Goal: Task Accomplishment & Management: Complete application form

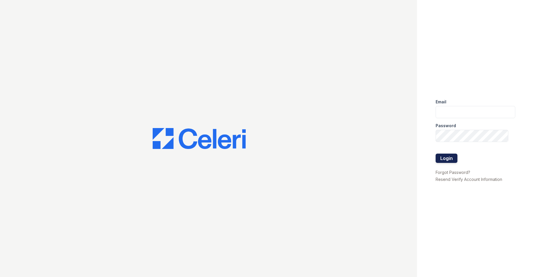
type input "[EMAIL_ADDRESS][DOMAIN_NAME]"
click at [451, 160] on button "Login" at bounding box center [446, 158] width 22 height 9
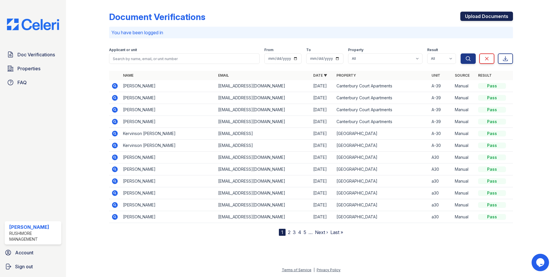
click at [485, 13] on link "Upload Documents" at bounding box center [486, 16] width 53 height 9
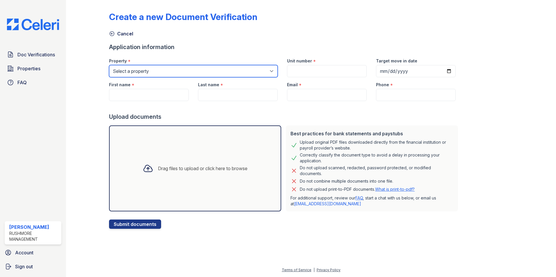
click at [179, 72] on select "Select a property [GEOGRAPHIC_DATA] [GEOGRAPHIC_DATA]" at bounding box center [193, 71] width 169 height 12
select select "606"
click at [109, 65] on select "Select a property [GEOGRAPHIC_DATA] [GEOGRAPHIC_DATA]" at bounding box center [193, 71] width 169 height 12
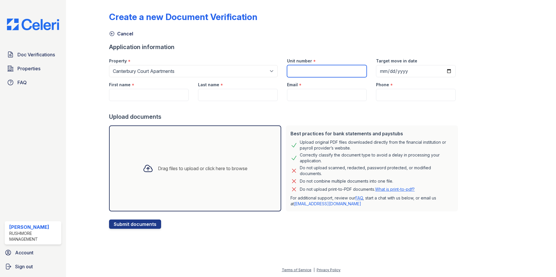
drag, startPoint x: 311, startPoint y: 69, endPoint x: 326, endPoint y: 68, distance: 14.6
click at [311, 69] on input "Unit number" at bounding box center [327, 71] width 80 height 12
type input "G-4"
click at [441, 72] on input "Target move in date" at bounding box center [416, 71] width 80 height 12
click at [437, 68] on input "Target move in date" at bounding box center [416, 71] width 80 height 12
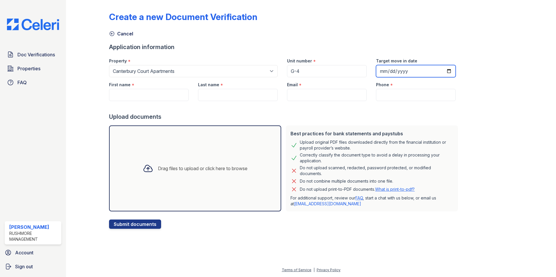
click at [443, 70] on input "Target move in date" at bounding box center [416, 71] width 80 height 12
type input "[DATE]"
click at [137, 95] on input "First name" at bounding box center [149, 95] width 80 height 12
paste input "[PERSON_NAME]"
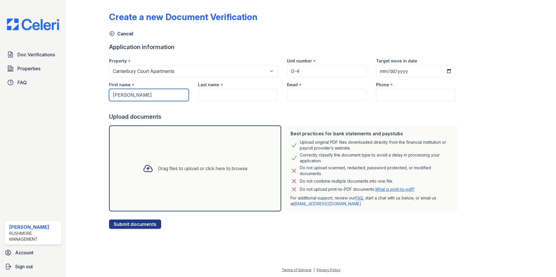
drag, startPoint x: 130, startPoint y: 95, endPoint x: 155, endPoint y: 95, distance: 25.0
click at [155, 95] on input "[PERSON_NAME]" at bounding box center [149, 95] width 80 height 12
type input "[PERSON_NAME]"
click at [213, 93] on input "Last name" at bounding box center [238, 95] width 80 height 12
paste input "[PERSON_NAME]"
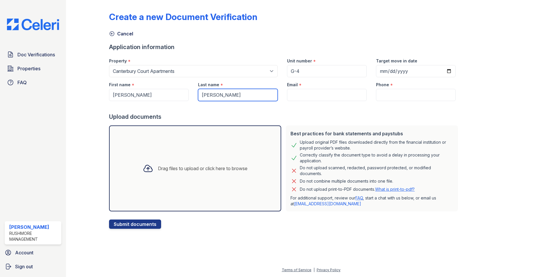
drag, startPoint x: 217, startPoint y: 93, endPoint x: 170, endPoint y: 105, distance: 48.8
click at [170, 105] on form "Application information Property * Select a property [GEOGRAPHIC_DATA] [GEOGRAP…" at bounding box center [284, 136] width 351 height 186
type input "[PERSON_NAME]"
click at [292, 96] on input "Email" at bounding box center [327, 95] width 80 height 12
drag, startPoint x: 307, startPoint y: 90, endPoint x: 299, endPoint y: 95, distance: 9.2
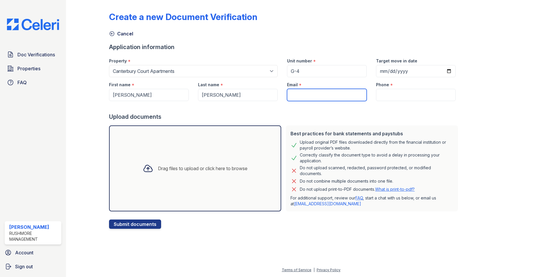
click at [299, 95] on input "Email" at bounding box center [327, 95] width 80 height 12
paste input "[EMAIL_ADDRESS][DOMAIN_NAME]"
type input "[EMAIL_ADDRESS][DOMAIN_NAME]"
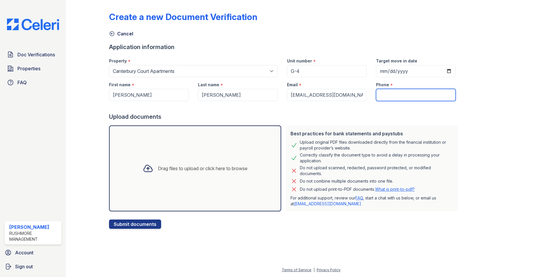
click at [415, 96] on input "Phone" at bounding box center [416, 95] width 80 height 12
click at [391, 94] on input "Phone" at bounding box center [416, 95] width 80 height 12
paste input "[PHONE_NUMBER]"
type input "[PHONE_NUMBER]"
click at [211, 158] on div "Drag files to upload or click here to browse" at bounding box center [195, 169] width 172 height 86
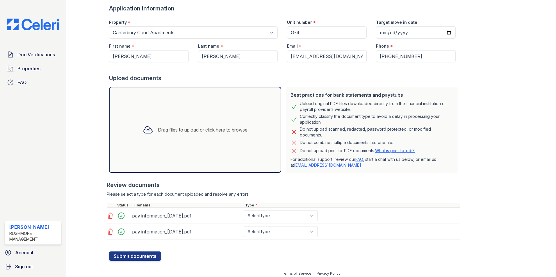
scroll to position [42, 0]
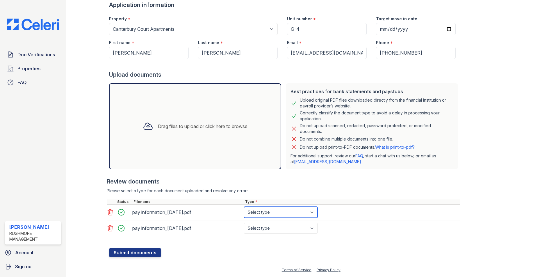
click at [274, 217] on select "Select type Paystub Bank Statement Offer Letter Tax Documents Benefit Award Let…" at bounding box center [281, 212] width 74 height 11
select select "paystub"
click at [244, 207] on select "Select type Paystub Bank Statement Offer Letter Tax Documents Benefit Award Let…" at bounding box center [281, 212] width 74 height 11
click at [265, 228] on select "Select type Paystub Bank Statement Offer Letter Tax Documents Benefit Award Let…" at bounding box center [281, 228] width 74 height 11
select select "paystub"
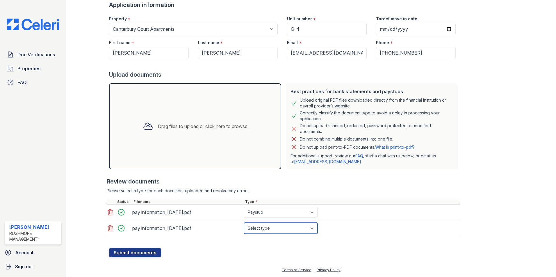
click at [244, 223] on select "Select type Paystub Bank Statement Offer Letter Tax Documents Benefit Award Let…" at bounding box center [281, 228] width 74 height 11
click at [145, 254] on button "Submit documents" at bounding box center [135, 252] width 52 height 9
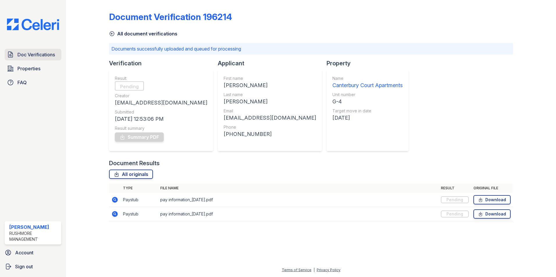
click at [44, 54] on span "Doc Verifications" at bounding box center [35, 54] width 37 height 7
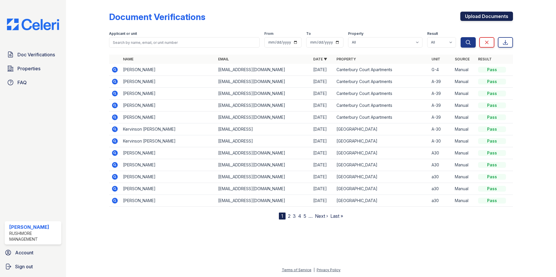
click at [474, 16] on link "Upload Documents" at bounding box center [486, 16] width 53 height 9
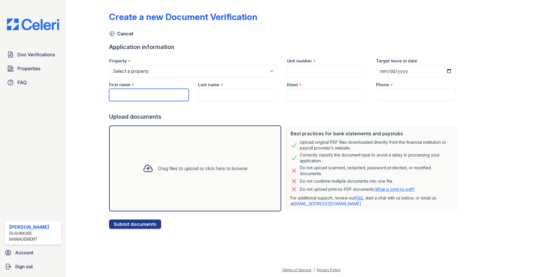
click at [152, 92] on input "First name" at bounding box center [149, 95] width 80 height 12
type input "[PERSON_NAME]"
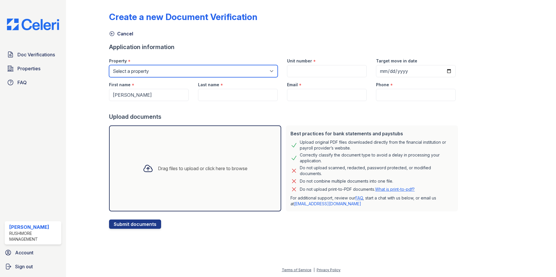
type input "[PERSON_NAME]"
type input "[EMAIL_ADDRESS][DOMAIN_NAME]"
type input "2677964061"
click at [178, 73] on select "Select a property [GEOGRAPHIC_DATA] [GEOGRAPHIC_DATA]" at bounding box center [193, 71] width 169 height 12
select select "606"
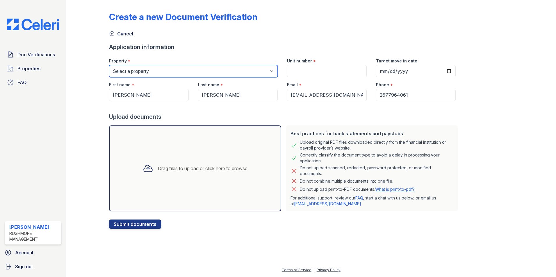
click at [109, 65] on select "Select a property [GEOGRAPHIC_DATA] [GEOGRAPHIC_DATA]" at bounding box center [193, 71] width 169 height 12
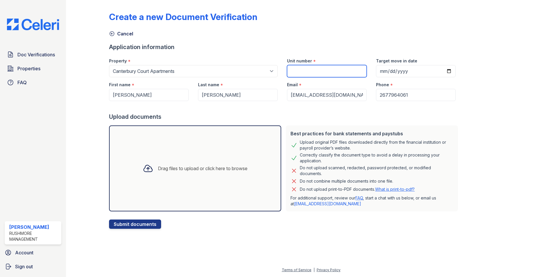
click at [291, 70] on input "Unit number" at bounding box center [327, 71] width 80 height 12
type input "G-4"
type input "[DATE]"
click at [236, 160] on div "Drag files to upload or click here to browse" at bounding box center [195, 169] width 114 height 20
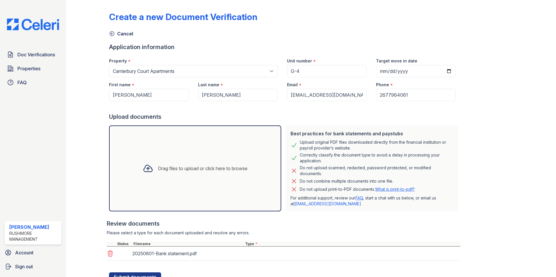
click at [222, 125] on div "Drag files to upload or click here to browse" at bounding box center [195, 168] width 177 height 91
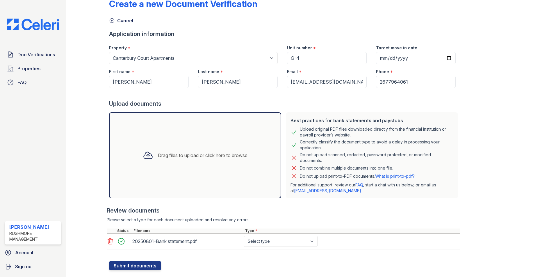
scroll to position [24, 0]
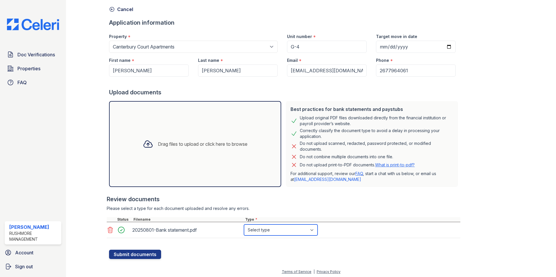
click at [281, 229] on select "Select type Paystub Bank Statement Offer Letter Tax Documents Benefit Award Let…" at bounding box center [281, 230] width 74 height 11
select select "bank_statement"
click at [244, 225] on select "Select type Paystub Bank Statement Offer Letter Tax Documents Benefit Award Let…" at bounding box center [281, 230] width 74 height 11
click at [157, 253] on button "Submit documents" at bounding box center [135, 254] width 52 height 9
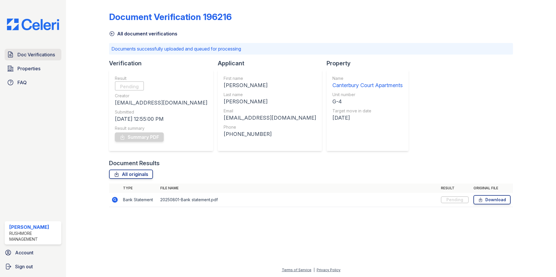
click at [35, 51] on span "Doc Verifications" at bounding box center [35, 54] width 37 height 7
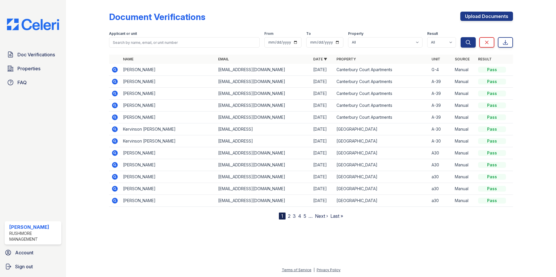
click at [62, 52] on div "Doc Verifications Properties FAQ" at bounding box center [32, 69] width 61 height 40
click at [50, 54] on span "Doc Verifications" at bounding box center [35, 54] width 37 height 7
click at [494, 19] on link "Upload Documents" at bounding box center [486, 16] width 53 height 9
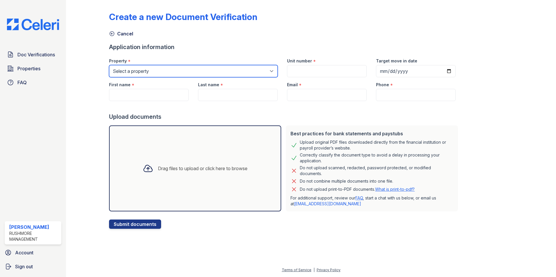
click at [183, 72] on select "Select a property [GEOGRAPHIC_DATA] [GEOGRAPHIC_DATA]" at bounding box center [193, 71] width 169 height 12
select select "606"
click at [109, 65] on select "Select a property [GEOGRAPHIC_DATA] [GEOGRAPHIC_DATA]" at bounding box center [193, 71] width 169 height 12
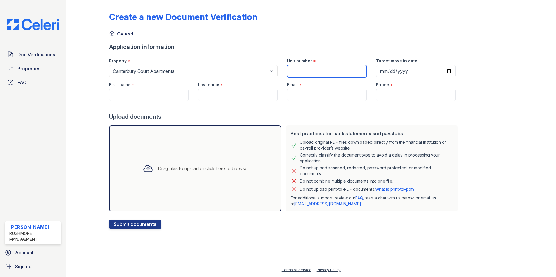
click at [298, 70] on input "Unit number" at bounding box center [327, 71] width 80 height 12
type input "G-4"
type input "[DATE]"
type input "[PERSON_NAME]"
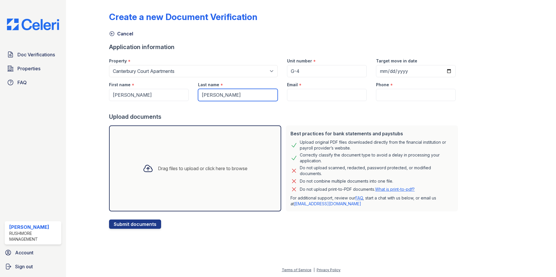
type input "[EMAIL_ADDRESS][DOMAIN_NAME]"
type input "2677964061"
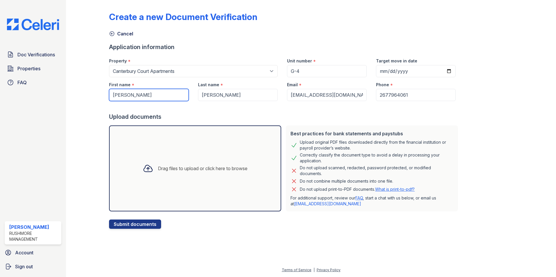
drag, startPoint x: 147, startPoint y: 95, endPoint x: 82, endPoint y: 97, distance: 64.3
click at [82, 97] on div "Create a new Document Verification Cancel Application information Property * Se…" at bounding box center [310, 119] width 471 height 238
paste input "[PERSON_NAME]"
drag, startPoint x: 128, startPoint y: 94, endPoint x: 164, endPoint y: 97, distance: 36.1
click at [161, 98] on input "[PERSON_NAME]" at bounding box center [149, 95] width 80 height 12
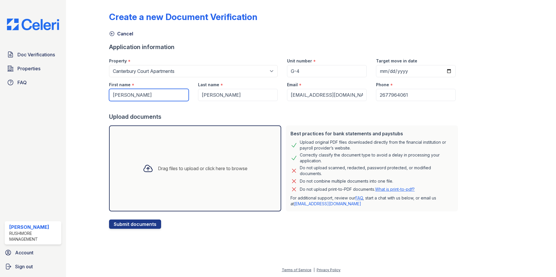
type input "[PERSON_NAME]"
drag, startPoint x: 225, startPoint y: 95, endPoint x: 216, endPoint y: 97, distance: 8.9
click at [217, 97] on input "[PERSON_NAME]" at bounding box center [238, 95] width 80 height 12
drag, startPoint x: 216, startPoint y: 97, endPoint x: 190, endPoint y: 101, distance: 26.6
click at [190, 101] on form "Application information Property * Select a property [GEOGRAPHIC_DATA] [GEOGRAP…" at bounding box center [284, 136] width 351 height 186
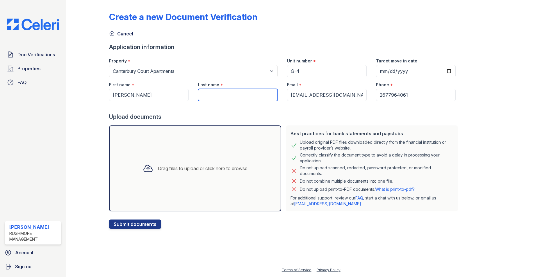
paste input "[PERSON_NAME]"
click at [210, 95] on input "[PERSON_NAME]" at bounding box center [238, 95] width 80 height 12
drag, startPoint x: 213, startPoint y: 95, endPoint x: 179, endPoint y: 103, distance: 34.4
click at [179, 103] on form "Application information Property * Select a property [GEOGRAPHIC_DATA] [GEOGRAP…" at bounding box center [284, 136] width 351 height 186
type input "[PERSON_NAME]"
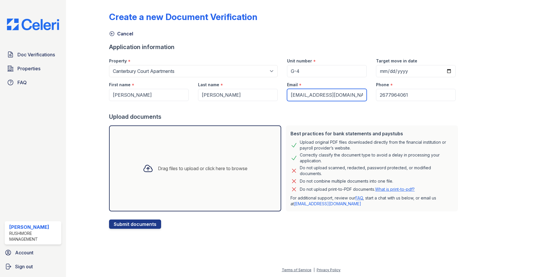
drag, startPoint x: 345, startPoint y: 95, endPoint x: 226, endPoint y: 103, distance: 119.2
click at [226, 103] on form "Application information Property * Select a property [GEOGRAPHIC_DATA] [GEOGRAP…" at bounding box center [284, 136] width 351 height 186
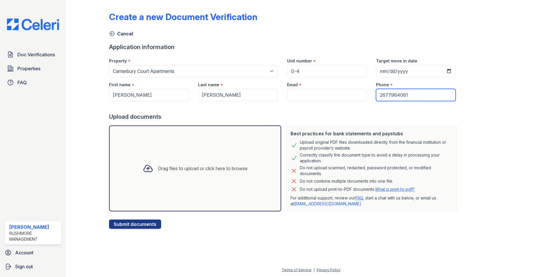
drag, startPoint x: 404, startPoint y: 94, endPoint x: 320, endPoint y: 95, distance: 84.3
click at [320, 95] on div "First name * [PERSON_NAME] Last name * [PERSON_NAME] Email * Phone * [PHONE_NUM…" at bounding box center [282, 89] width 356 height 24
click at [381, 98] on input "Phone" at bounding box center [416, 95] width 80 height 12
paste input "[PHONE_NUMBER]"
type input "[PHONE_NUMBER]"
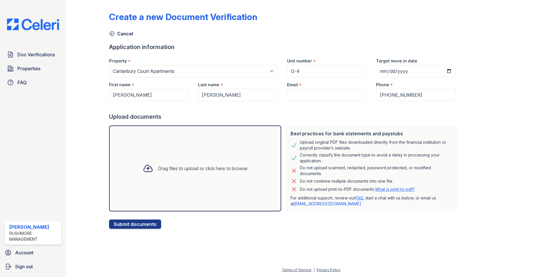
click at [331, 87] on div "Email *" at bounding box center [327, 83] width 80 height 12
click at [329, 97] on input "Email" at bounding box center [327, 95] width 80 height 12
click at [310, 94] on input "Email" at bounding box center [327, 95] width 80 height 12
paste input "[EMAIL_ADDRESS][DOMAIN_NAME]"
type input "[EMAIL_ADDRESS][DOMAIN_NAME]"
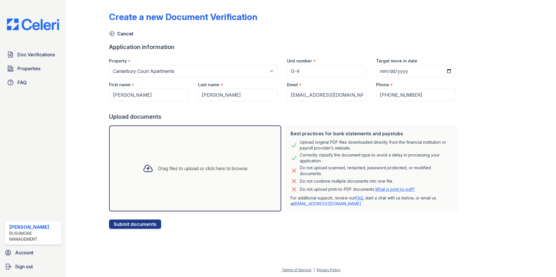
click at [212, 162] on div "Drag files to upload or click here to browse" at bounding box center [195, 169] width 114 height 20
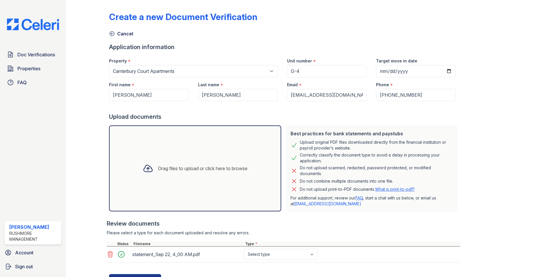
scroll to position [26, 0]
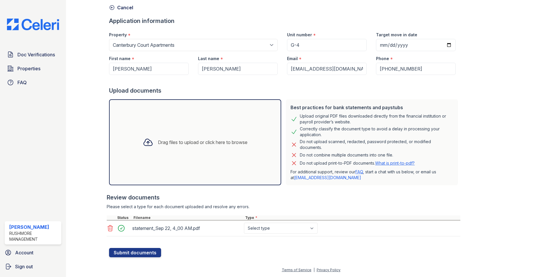
click at [204, 228] on div "statement_Sep 22, 4_00 AM.pdf" at bounding box center [186, 228] width 109 height 9
click at [111, 229] on icon at bounding box center [110, 228] width 7 height 7
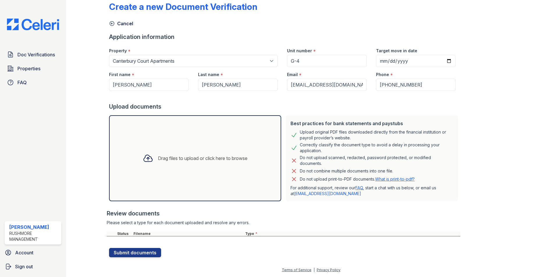
click at [177, 157] on div "Drag files to upload or click here to browse" at bounding box center [203, 158] width 90 height 7
click at [201, 168] on div "Drag files to upload or click here to browse" at bounding box center [195, 159] width 114 height 20
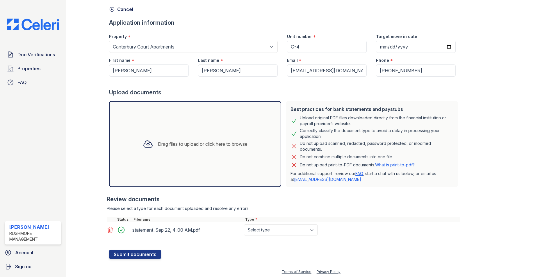
scroll to position [26, 0]
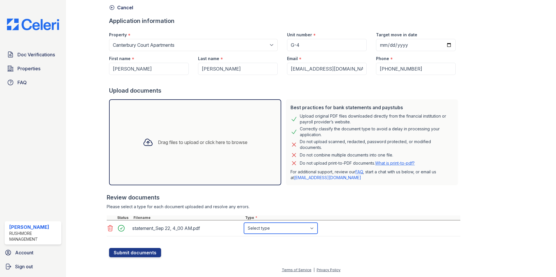
click at [278, 230] on select "Select type Paystub Bank Statement Offer Letter Tax Documents Benefit Award Let…" at bounding box center [281, 228] width 74 height 11
select select "paystub"
click at [244, 223] on select "Select type Paystub Bank Statement Offer Letter Tax Documents Benefit Award Let…" at bounding box center [281, 228] width 74 height 11
click at [143, 250] on button "Submit documents" at bounding box center [135, 252] width 52 height 9
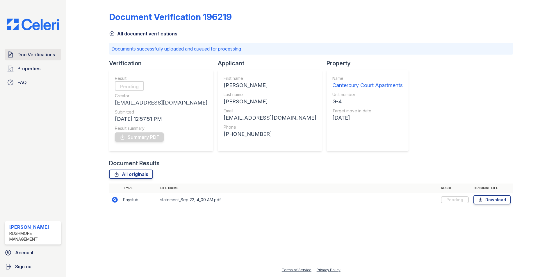
click at [25, 54] on span "Doc Verifications" at bounding box center [35, 54] width 37 height 7
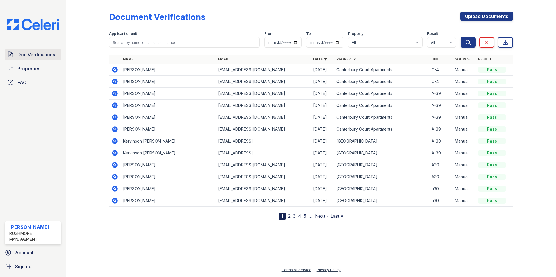
click at [39, 53] on span "Doc Verifications" at bounding box center [35, 54] width 37 height 7
click at [478, 18] on link "Upload Documents" at bounding box center [486, 16] width 53 height 9
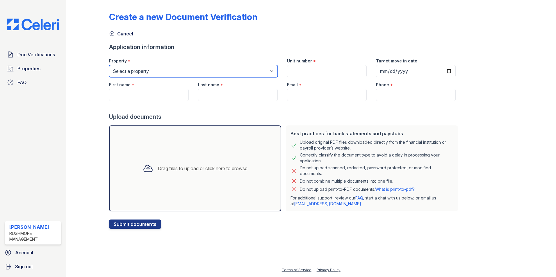
click at [160, 72] on select "Select a property [GEOGRAPHIC_DATA] [GEOGRAPHIC_DATA]" at bounding box center [193, 71] width 169 height 12
select select "606"
click at [109, 65] on select "Select a property [GEOGRAPHIC_DATA] [GEOGRAPHIC_DATA]" at bounding box center [193, 71] width 169 height 12
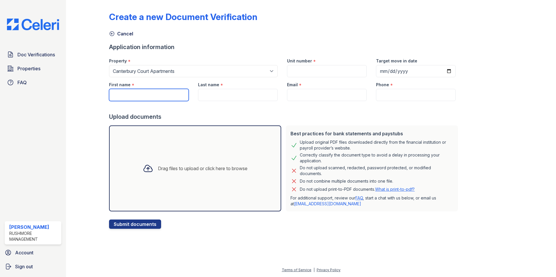
click at [163, 94] on input "First name" at bounding box center [149, 95] width 80 height 12
type input "[PERSON_NAME]"
type input "G-4"
type input "[DATE]"
type input "[PERSON_NAME]"
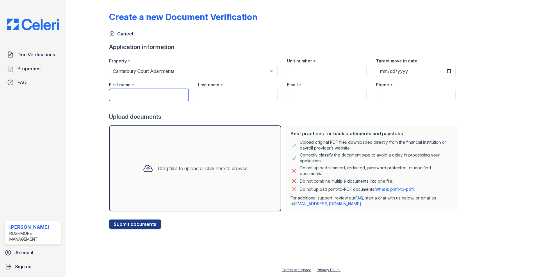
type input "[EMAIL_ADDRESS][DOMAIN_NAME]"
type input "[PHONE_NUMBER]"
click at [190, 168] on div "Drag files to upload or click here to browse" at bounding box center [203, 168] width 90 height 7
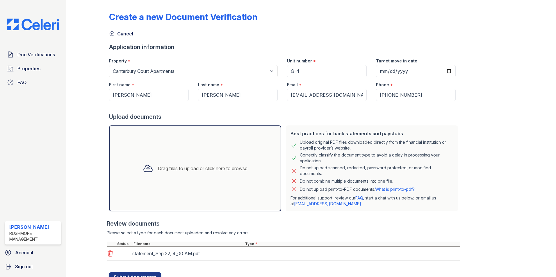
scroll to position [24, 0]
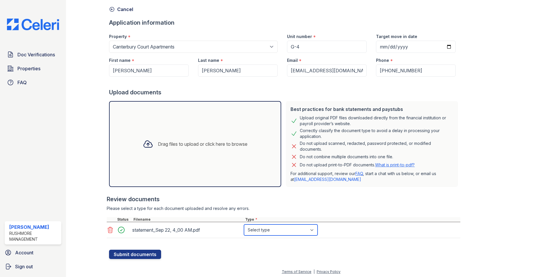
click at [258, 233] on select "Select type Paystub Bank Statement Offer Letter Tax Documents Benefit Award Let…" at bounding box center [281, 230] width 74 height 11
select select "bank_statement"
click at [244, 225] on select "Select type Paystub Bank Statement Offer Letter Tax Documents Benefit Award Let…" at bounding box center [281, 230] width 74 height 11
click at [140, 257] on button "Submit documents" at bounding box center [135, 254] width 52 height 9
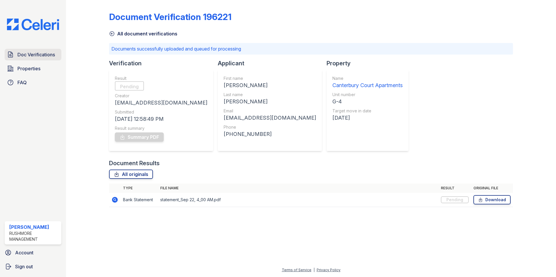
click at [53, 55] on span "Doc Verifications" at bounding box center [35, 54] width 37 height 7
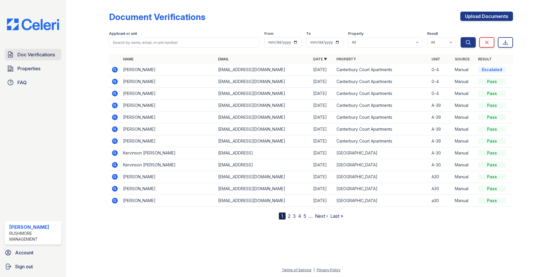
click at [20, 51] on span "Doc Verifications" at bounding box center [35, 54] width 37 height 7
click at [28, 50] on link "Doc Verifications" at bounding box center [33, 55] width 57 height 12
